Goal: Task Accomplishment & Management: Use online tool/utility

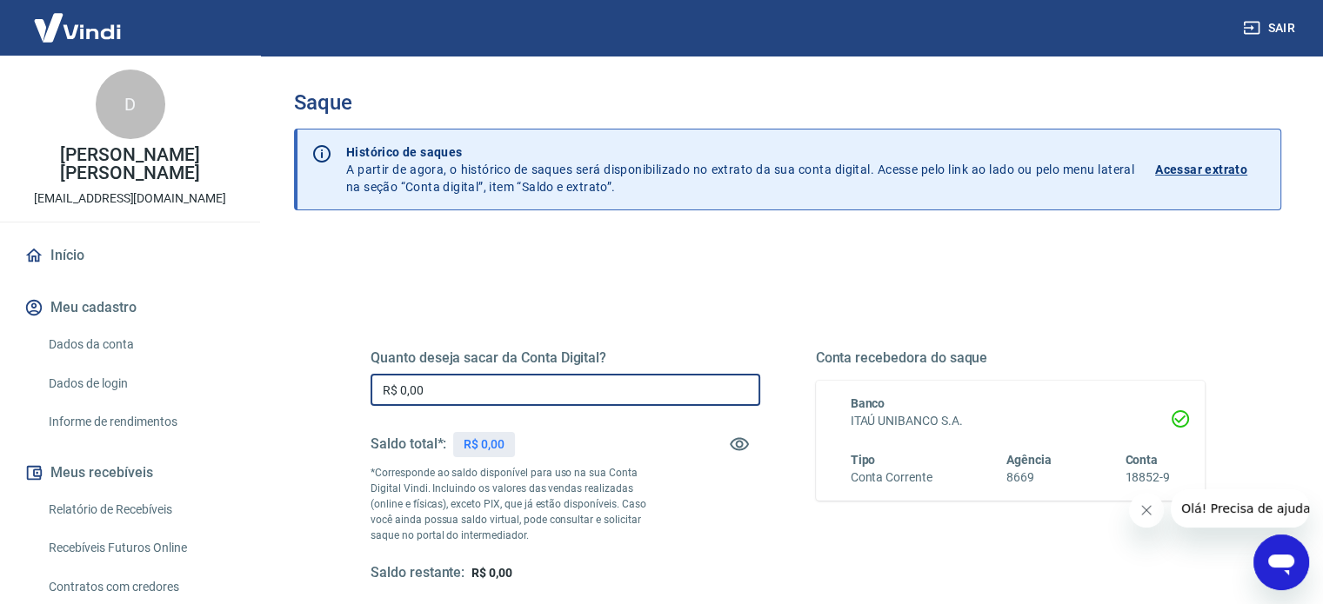
click at [466, 396] on input "R$ 0,00" at bounding box center [565, 390] width 390 height 32
click at [474, 382] on input "R$ 0,00" at bounding box center [565, 390] width 390 height 32
click at [1150, 517] on button "Fechar mensagem da empresa" at bounding box center [1146, 510] width 35 height 35
